Goal: Transaction & Acquisition: Book appointment/travel/reservation

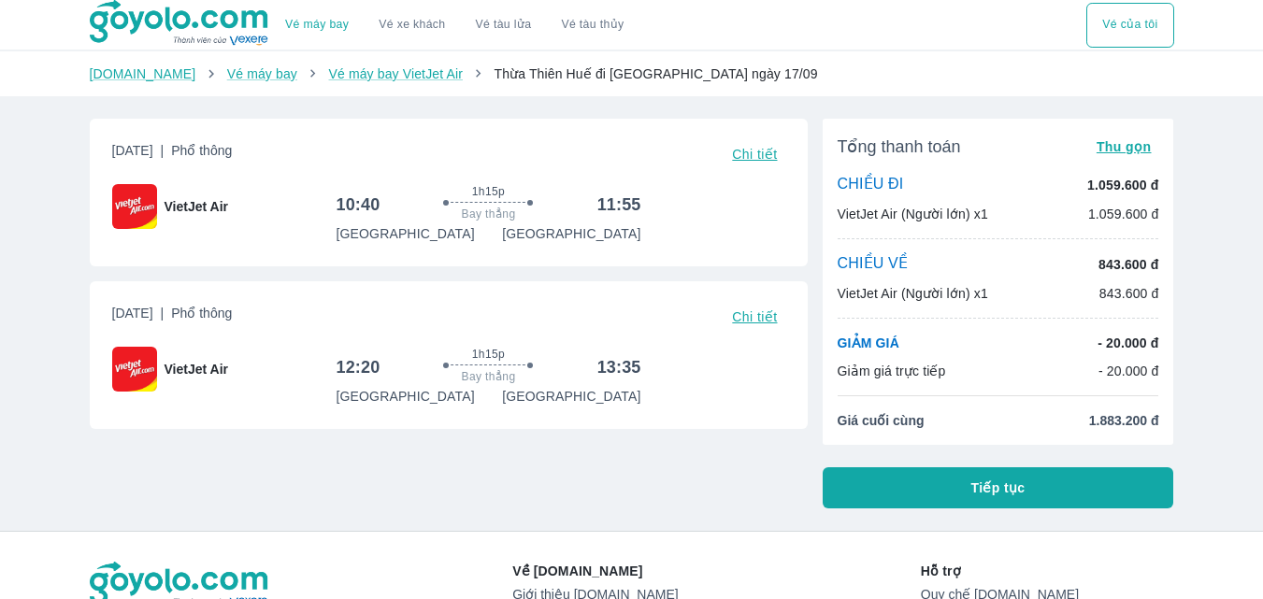
click at [603, 493] on div "[DATE] | Phổ thông Chi tiết VietJet Air 10:40 1h15p Bay thẳng 11:55 [GEOGRAPHIC…" at bounding box center [441, 306] width 733 height 405
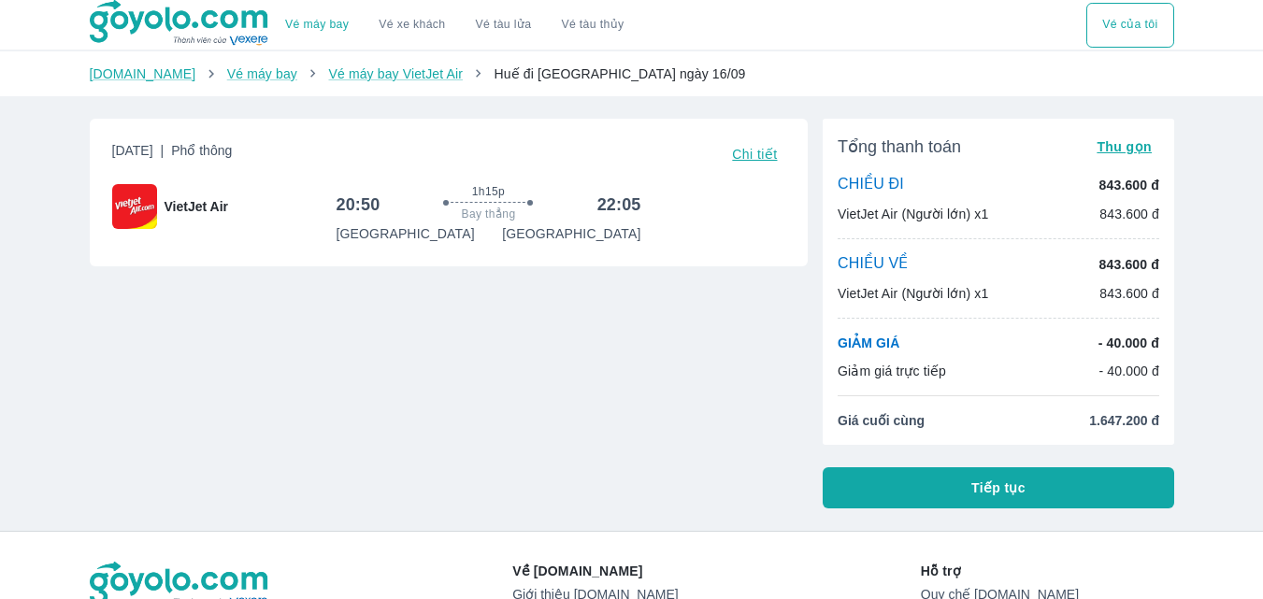
click at [1110, 278] on div "CHIỀU VỀ 843.600 đ VietJet Air (Người lớn) x1 843.600 đ" at bounding box center [997, 278] width 321 height 49
drag, startPoint x: 1092, startPoint y: 278, endPoint x: 877, endPoint y: 135, distance: 258.7
click at [877, 136] on li "Tổng thanh toán Thu gọn" at bounding box center [997, 147] width 321 height 26
drag, startPoint x: 907, startPoint y: 178, endPoint x: 928, endPoint y: 120, distance: 62.7
click at [928, 120] on div "Tổng thanh toán Thu gọn CHIỀU ĐI 843.600 đ VietJet Air (Người lớn) x1 843.600 đ…" at bounding box center [997, 282] width 351 height 326
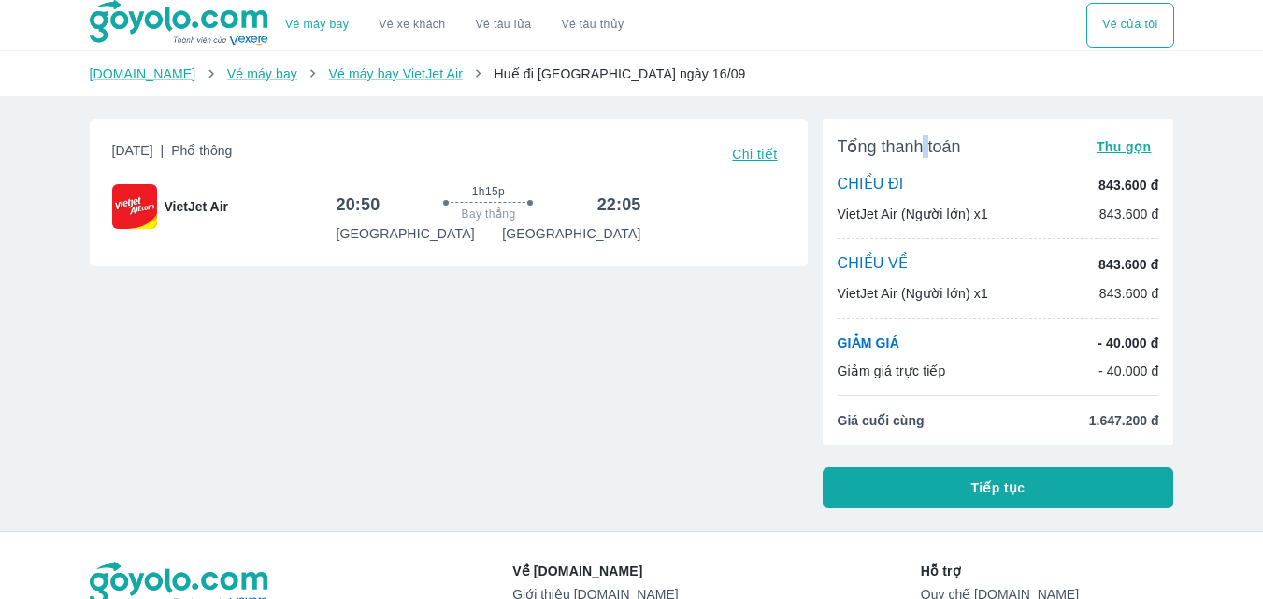
click at [902, 482] on button "Tiếp tục" at bounding box center [997, 487] width 351 height 41
click at [895, 485] on button "Tiếp tục" at bounding box center [997, 487] width 351 height 41
click at [899, 487] on button "Tiếp tục" at bounding box center [997, 487] width 351 height 41
click at [904, 492] on button "Tiếp tục" at bounding box center [997, 487] width 351 height 41
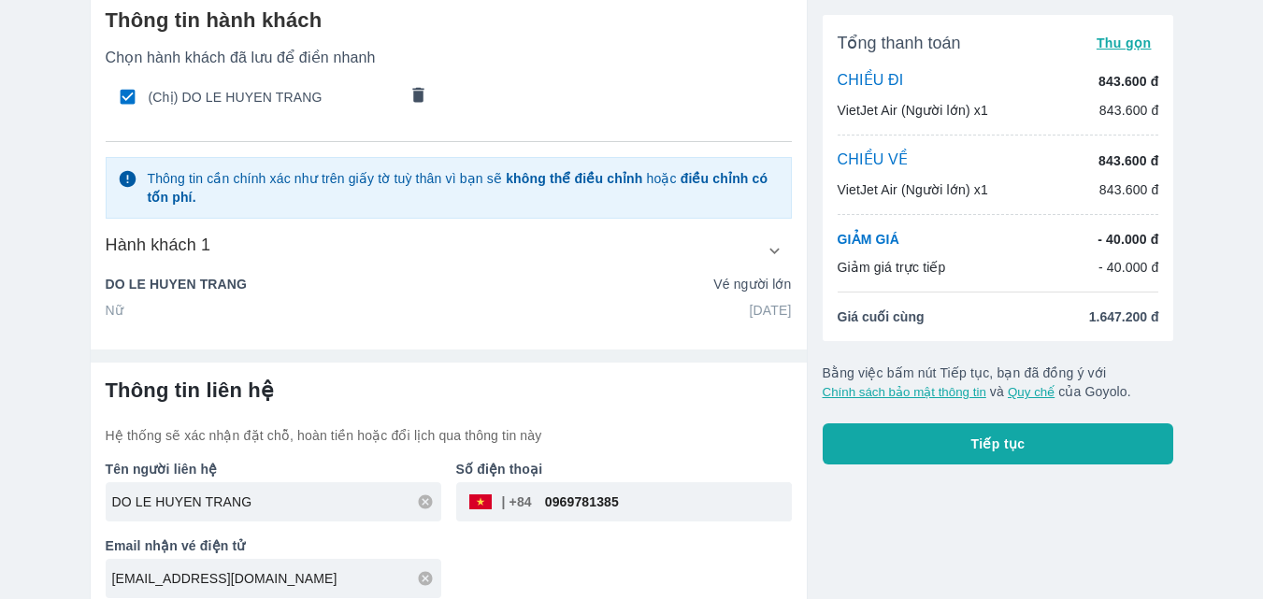
scroll to position [96, 0]
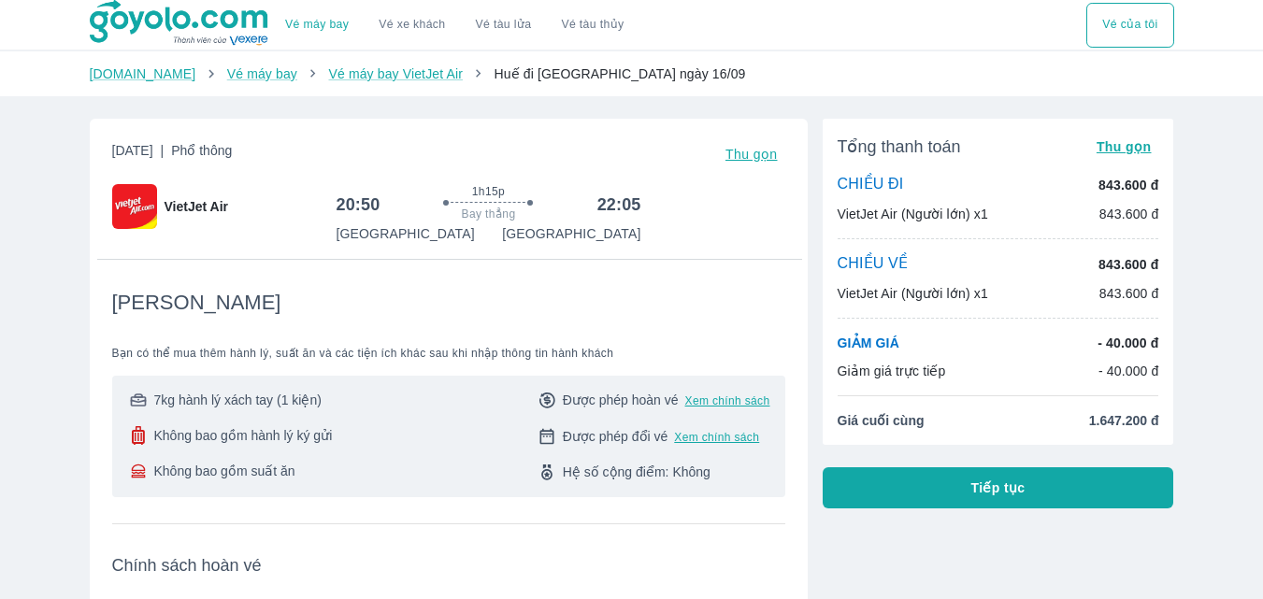
click at [1136, 152] on span "Thu gọn" at bounding box center [1123, 146] width 55 height 15
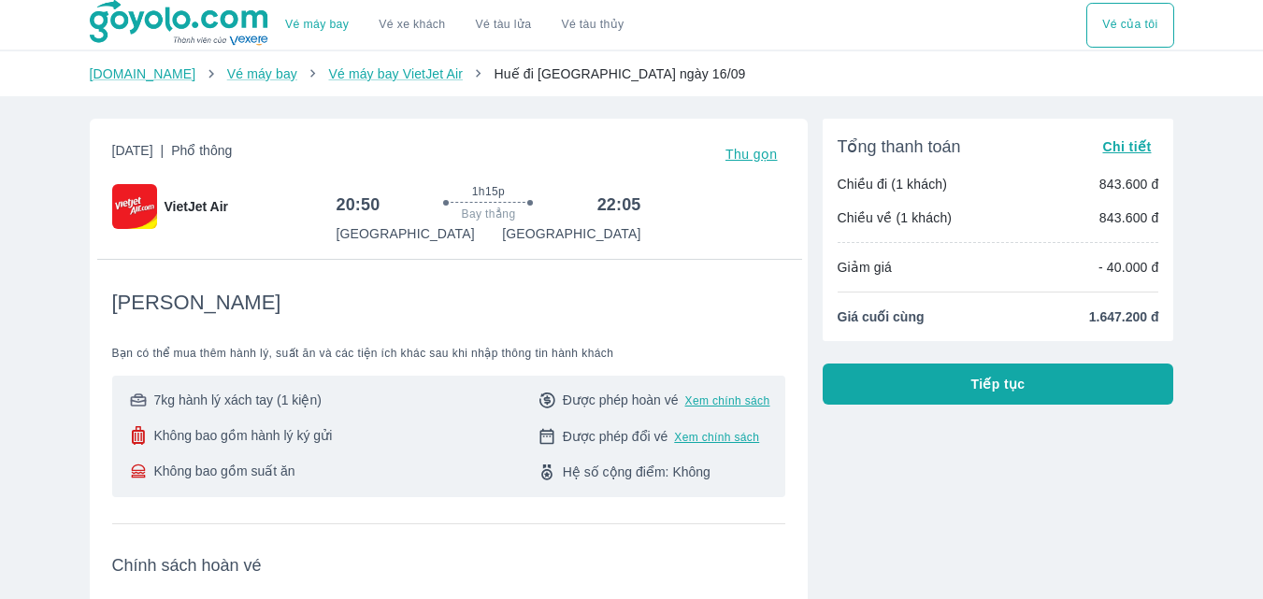
drag, startPoint x: 416, startPoint y: 212, endPoint x: 403, endPoint y: 213, distance: 13.1
click at [416, 214] on div "1h15p Bay thẳng" at bounding box center [488, 204] width 202 height 40
click at [389, 212] on div "1h15p Bay thẳng" at bounding box center [488, 204] width 202 height 40
click at [407, 218] on div "1h15p Bay thẳng" at bounding box center [488, 204] width 202 height 40
click at [750, 153] on span "Thu gọn" at bounding box center [751, 154] width 52 height 15
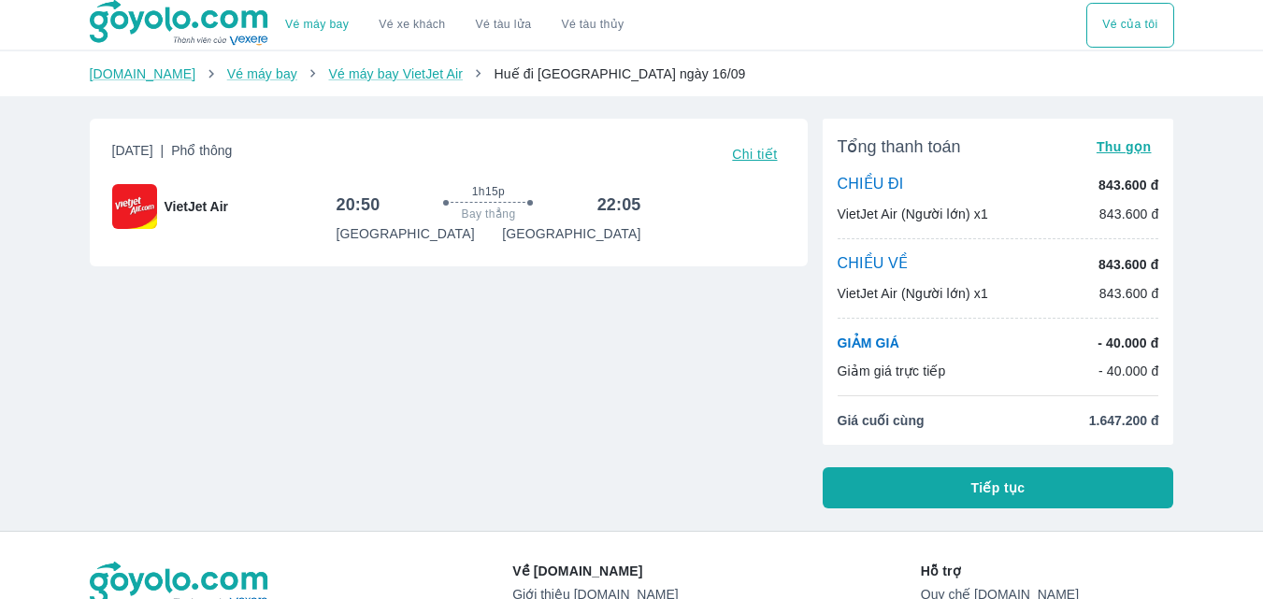
click at [575, 67] on span "Huế đi [GEOGRAPHIC_DATA] ngày 16/09" at bounding box center [618, 73] width 251 height 15
click at [1146, 24] on button "Vé của tôi" at bounding box center [1129, 25] width 87 height 45
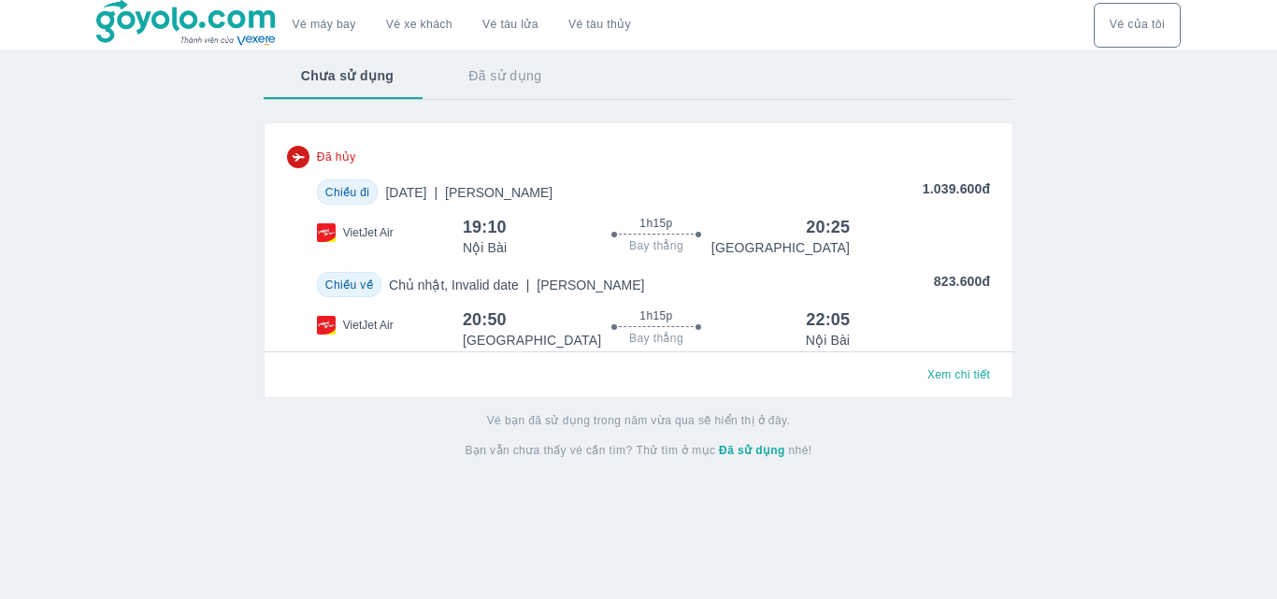
click at [513, 71] on button "Đã sử dụng" at bounding box center [505, 75] width 148 height 49
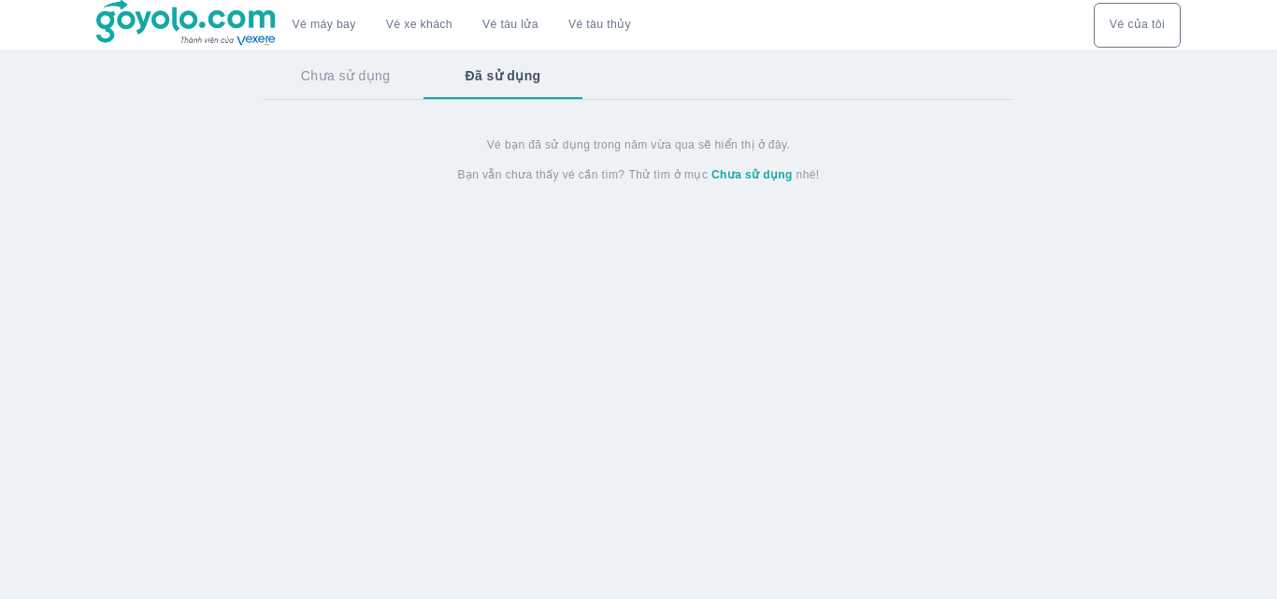
click at [332, 63] on button "Chưa sử dụng" at bounding box center [346, 75] width 164 height 49
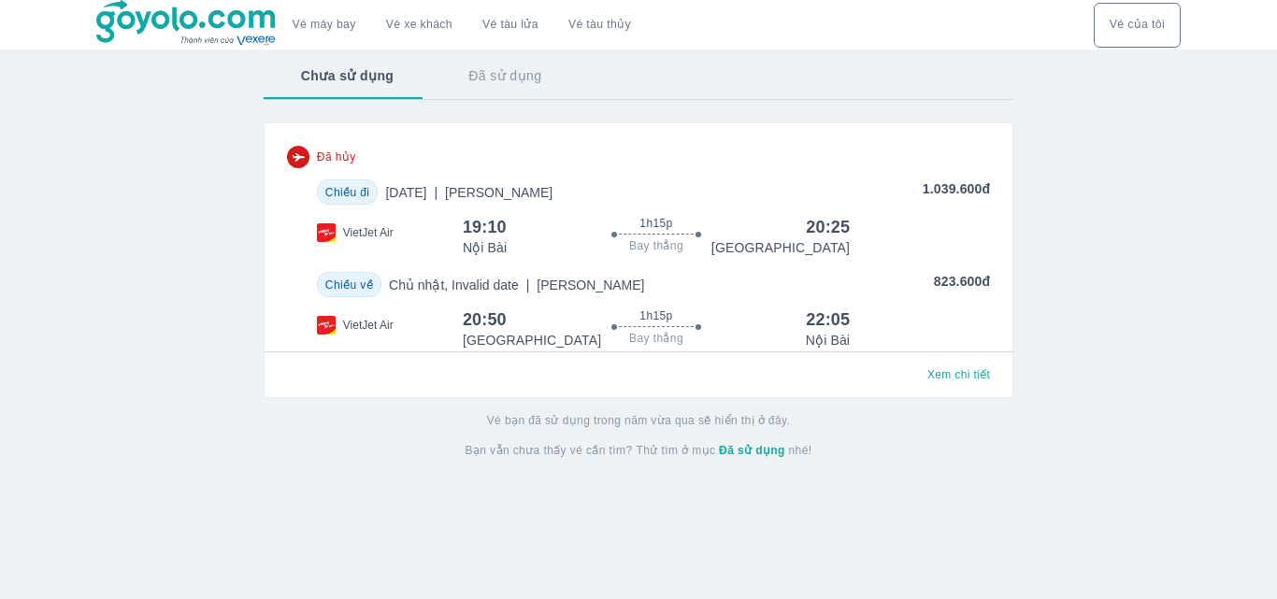
click at [319, 164] on span "Đã hủy" at bounding box center [336, 157] width 39 height 15
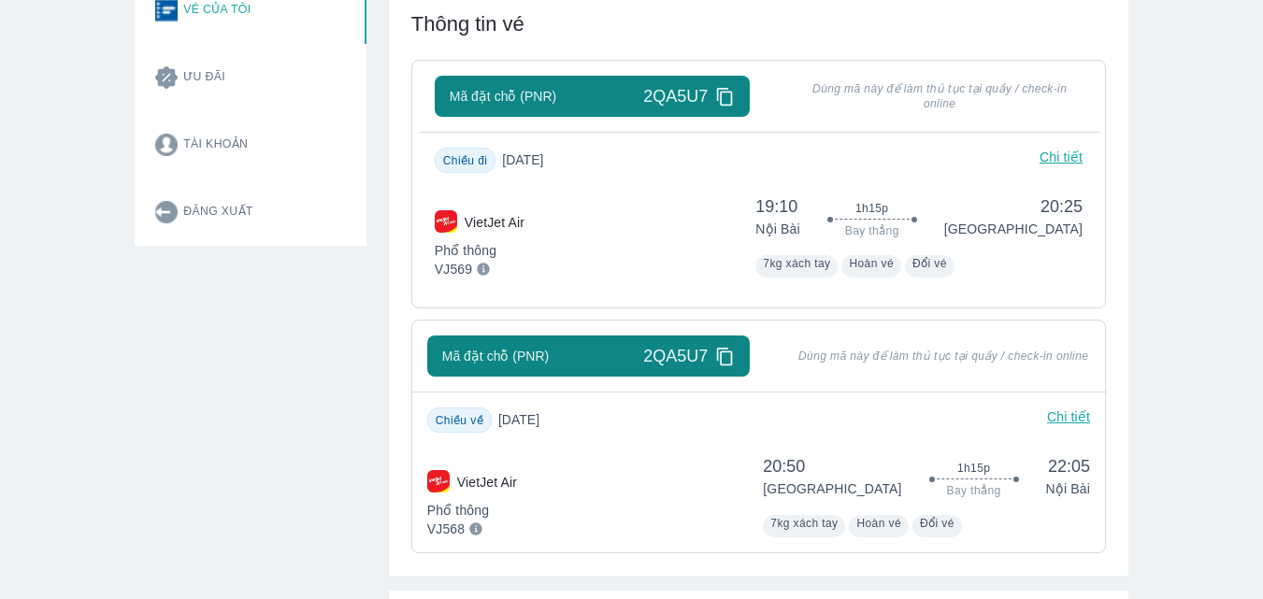
scroll to position [873, 0]
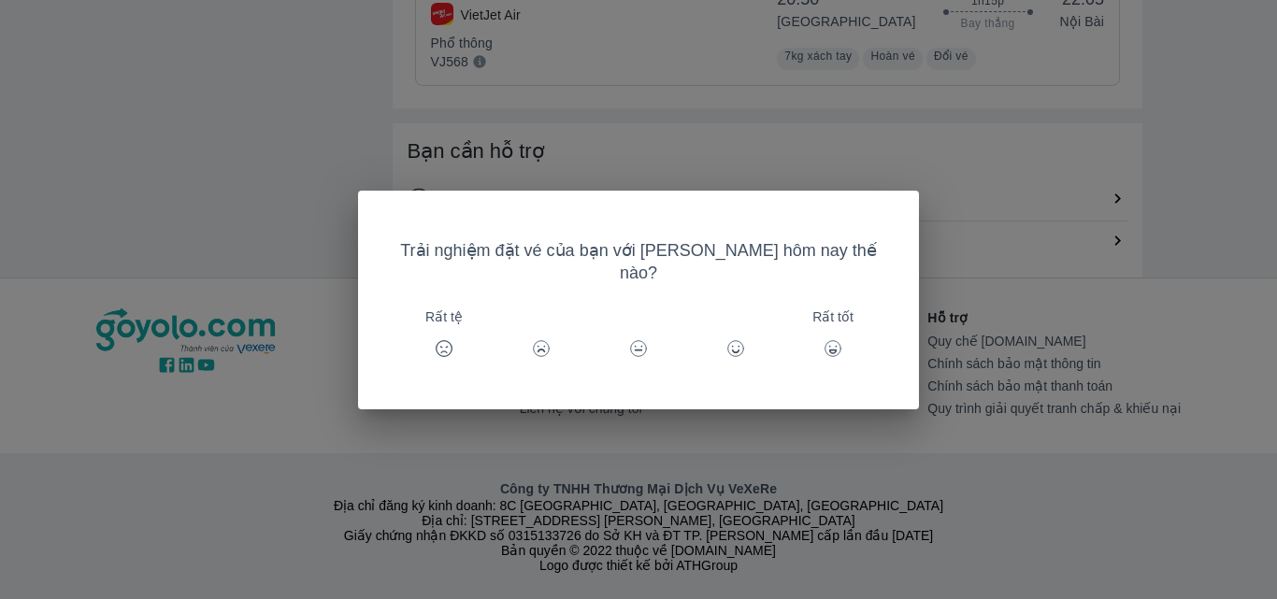
click at [1140, 164] on div "Trải nghiệm đặt vé của bạn với [PERSON_NAME] hôm nay thế nào? Rất tệ Rất tốt" at bounding box center [638, 299] width 1277 height 599
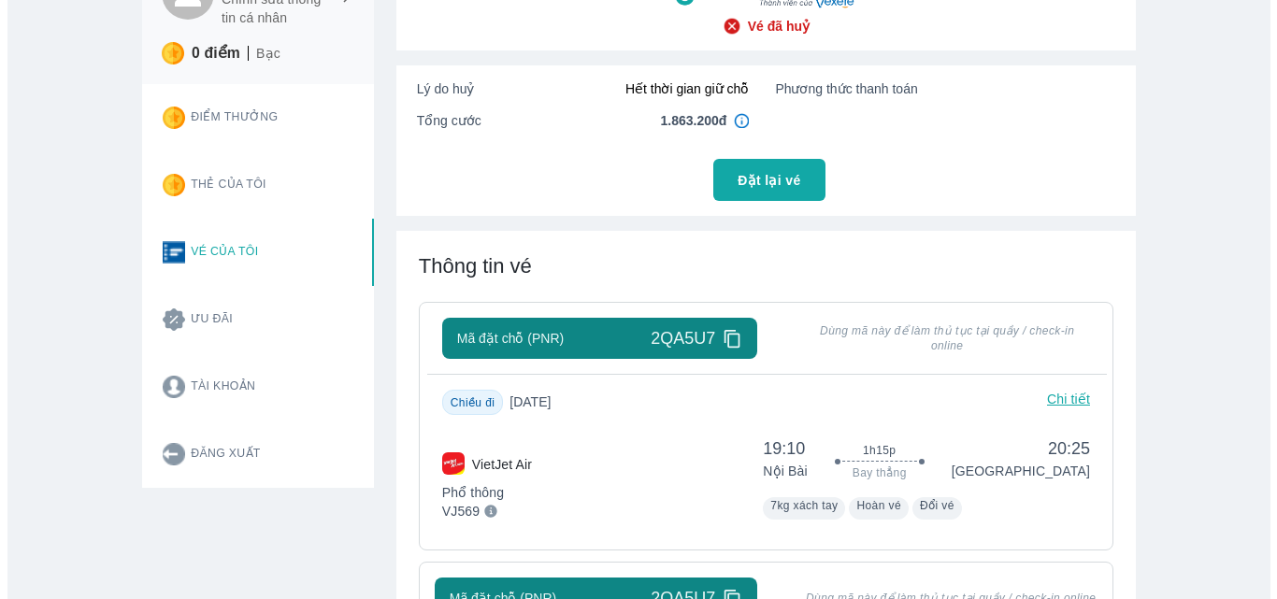
scroll to position [0, 0]
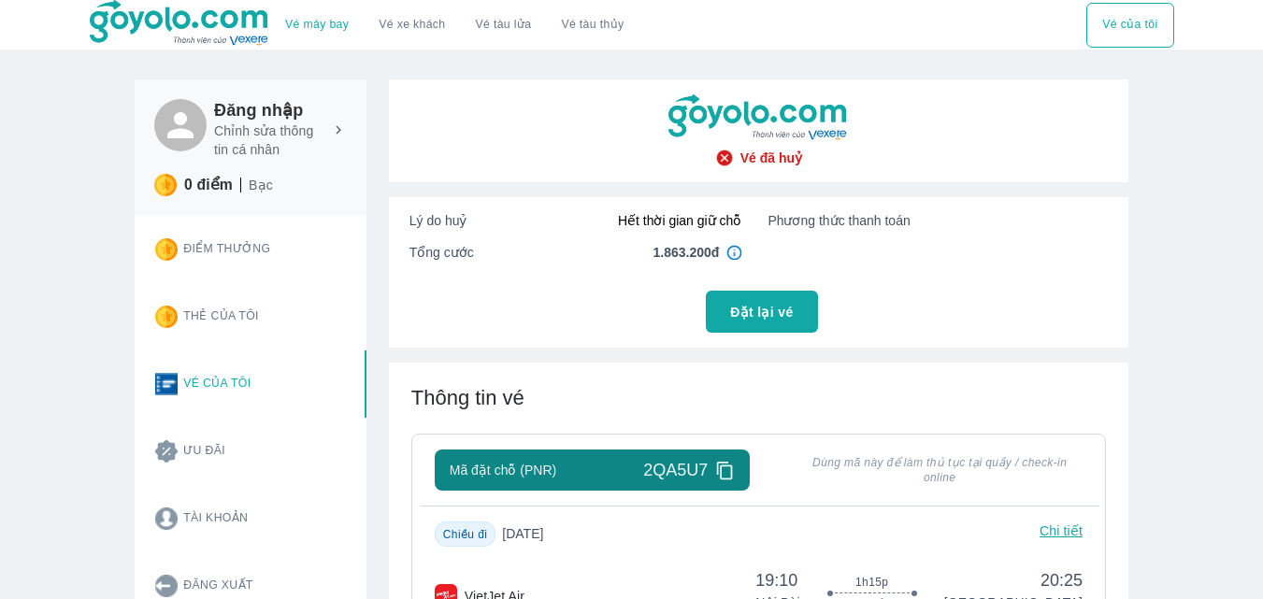
click at [722, 161] on img at bounding box center [724, 158] width 19 height 19
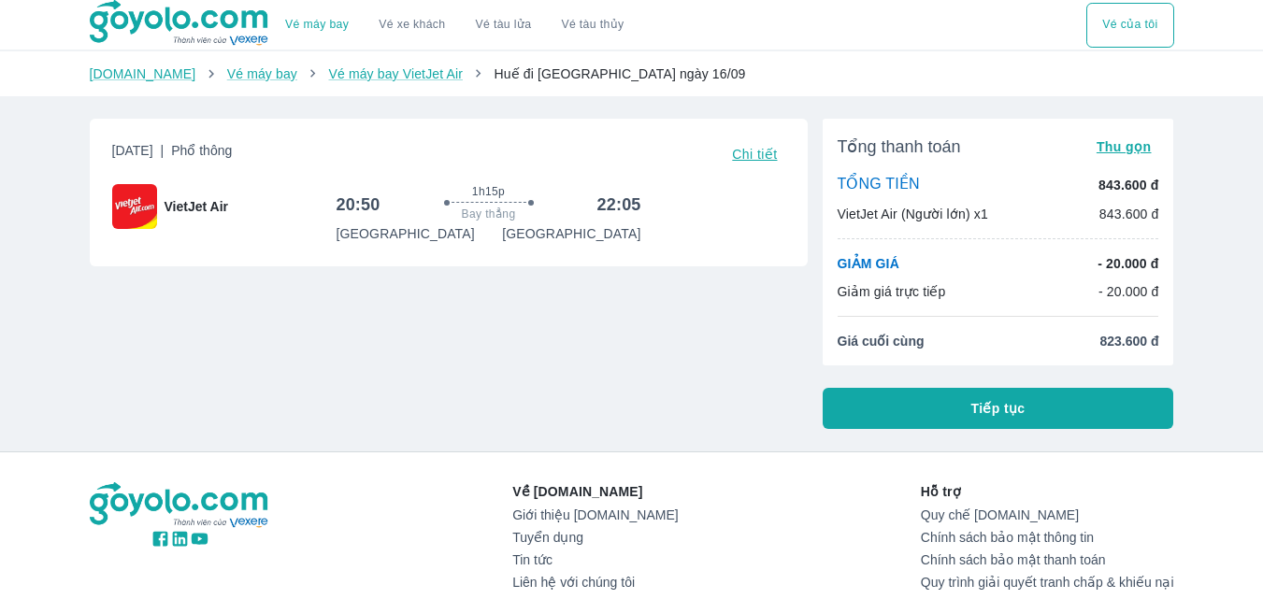
click at [1010, 410] on span "Tiếp tục" at bounding box center [998, 408] width 54 height 19
